Goal: Check status: Check status

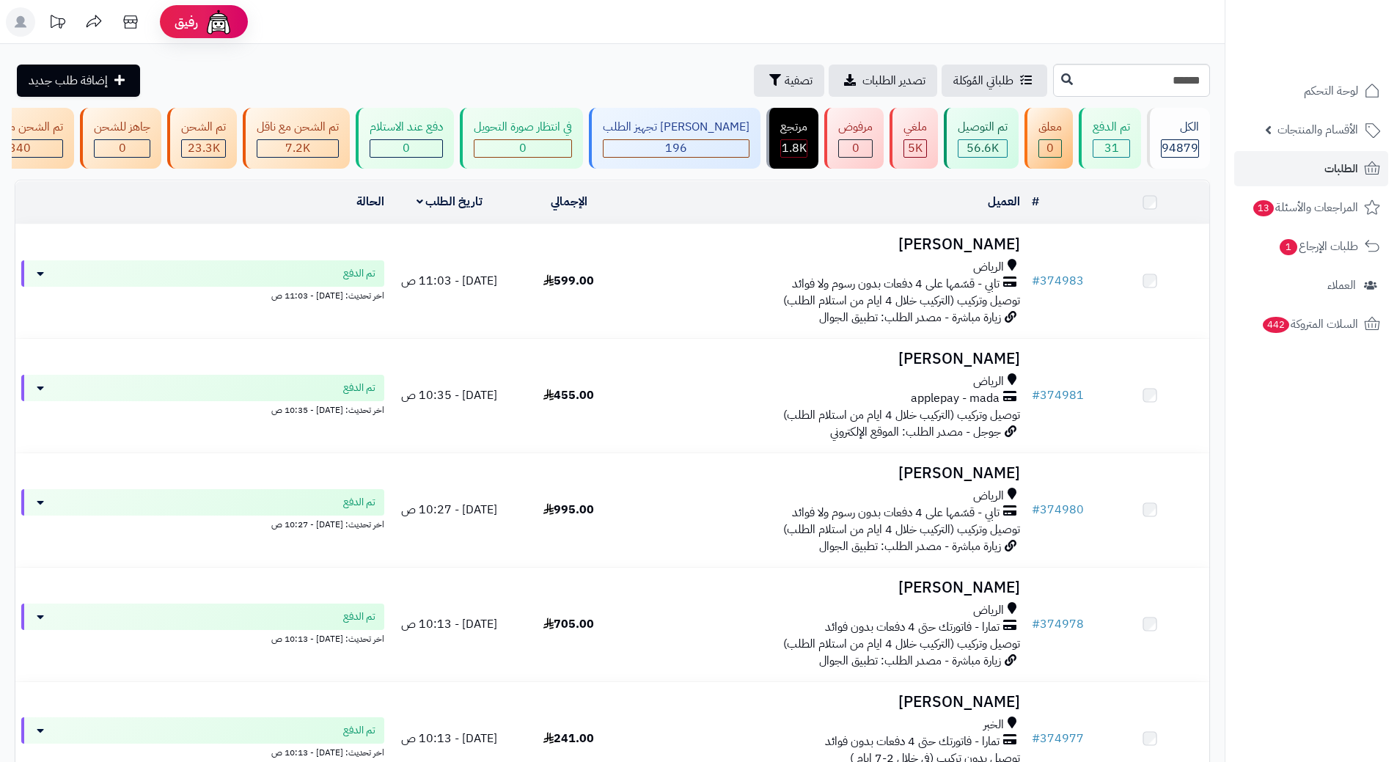
type input "******"
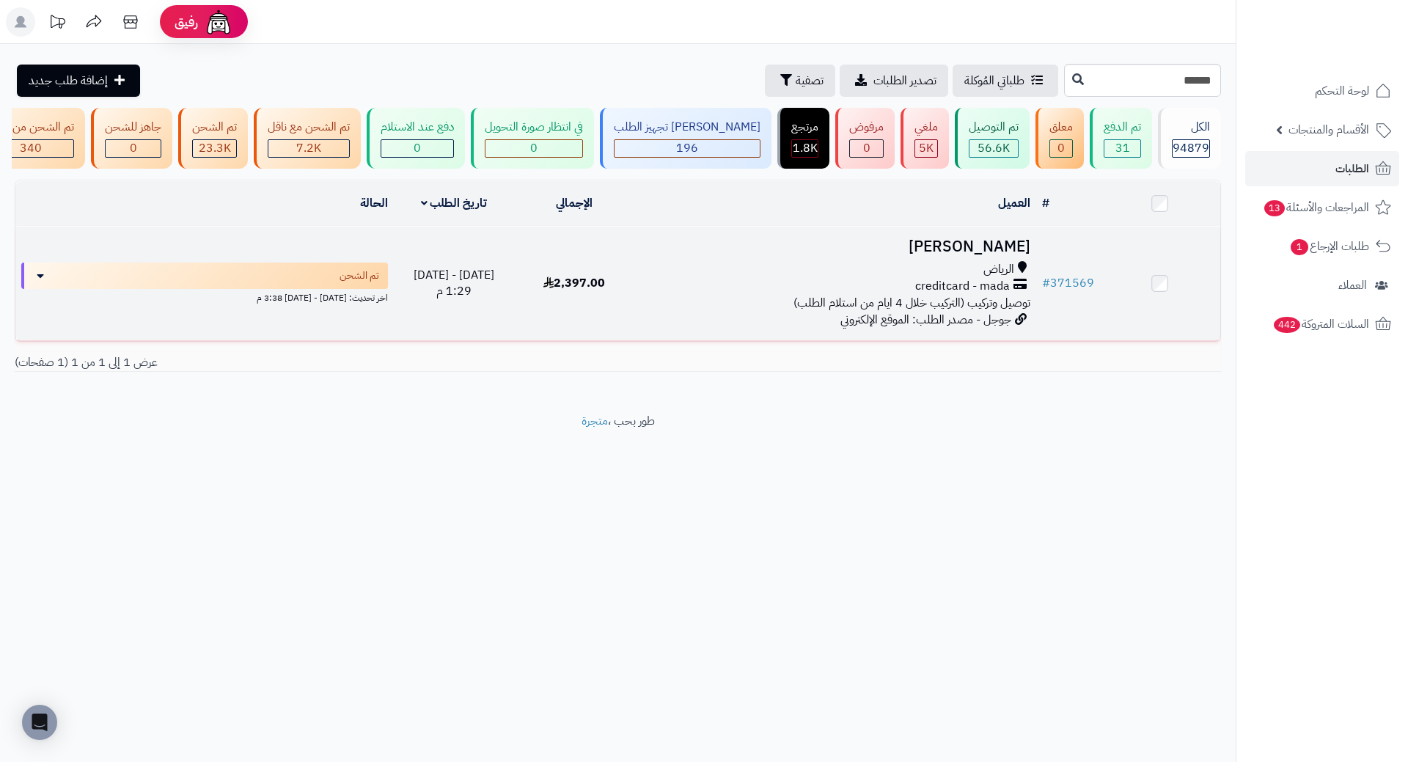
click at [983, 255] on h3 "[PERSON_NAME]" at bounding box center [836, 246] width 390 height 17
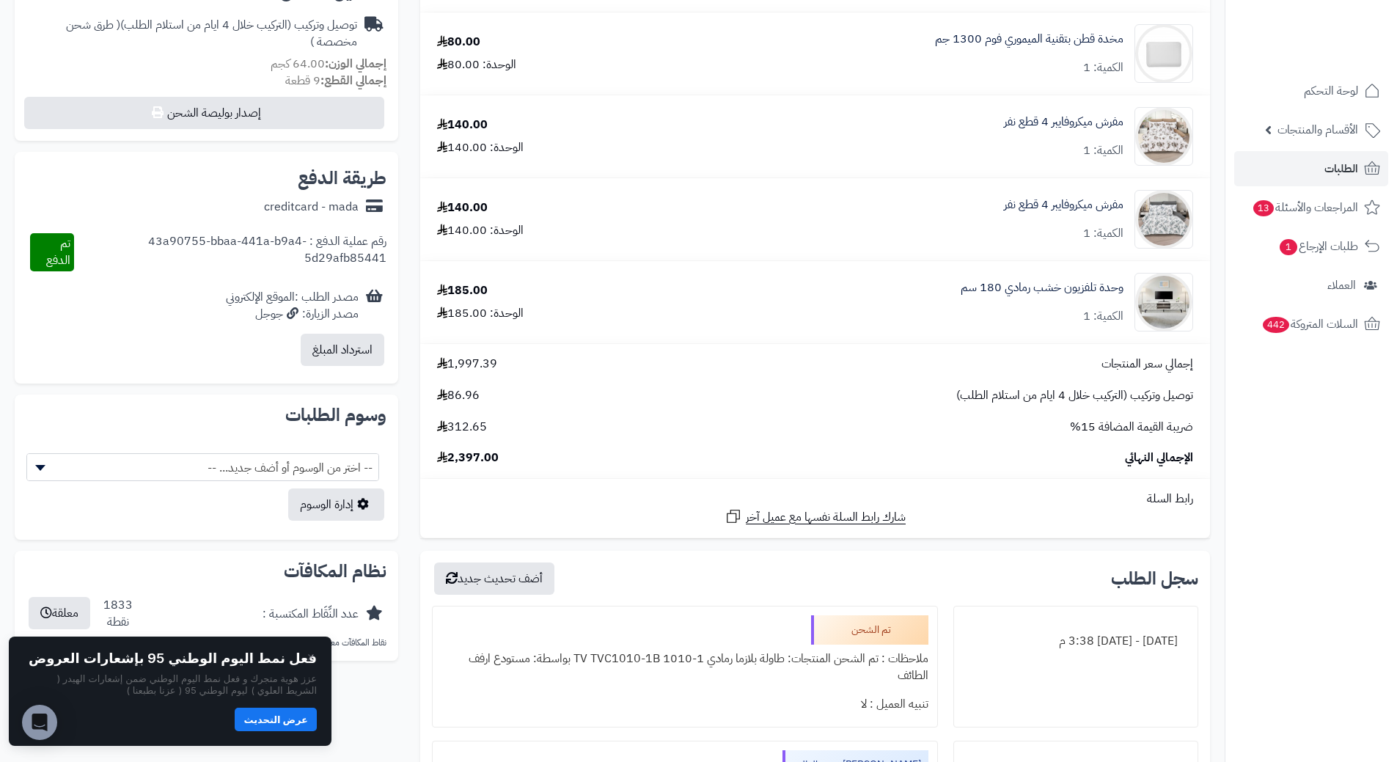
scroll to position [513, 0]
